Goal: Check status: Check status

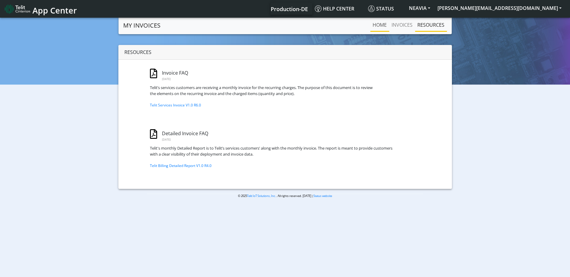
click at [380, 26] on link "Home" at bounding box center [379, 25] width 19 height 12
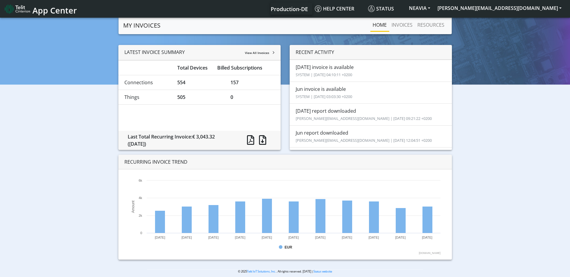
click at [269, 54] on span "View All Invoices" at bounding box center [257, 53] width 24 height 4
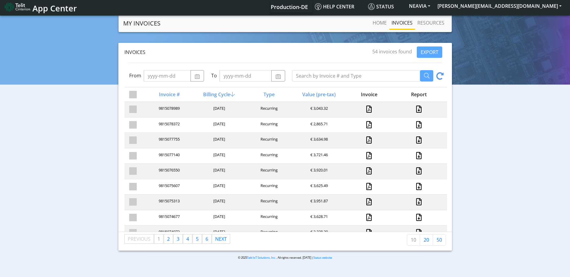
click at [204, 244] on li "page 6" at bounding box center [206, 240] width 9 height 10
click at [204, 242] on link "page 6" at bounding box center [206, 239] width 9 height 9
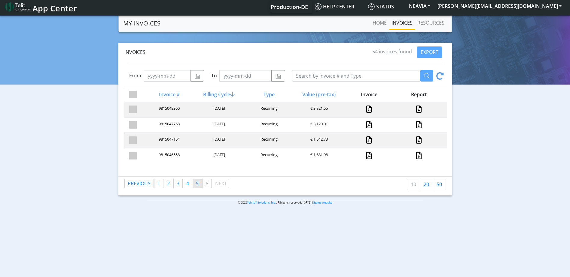
click at [196, 185] on span "5" at bounding box center [197, 183] width 3 height 7
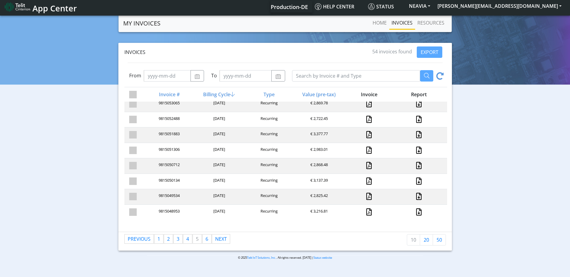
scroll to position [37, 0]
click at [187, 241] on span "4" at bounding box center [187, 239] width 3 height 7
click at [179, 240] on link "page 3" at bounding box center [178, 239] width 9 height 9
click at [145, 242] on link "Previous page" at bounding box center [139, 239] width 29 height 9
